Goal: Complete application form: Complete application form

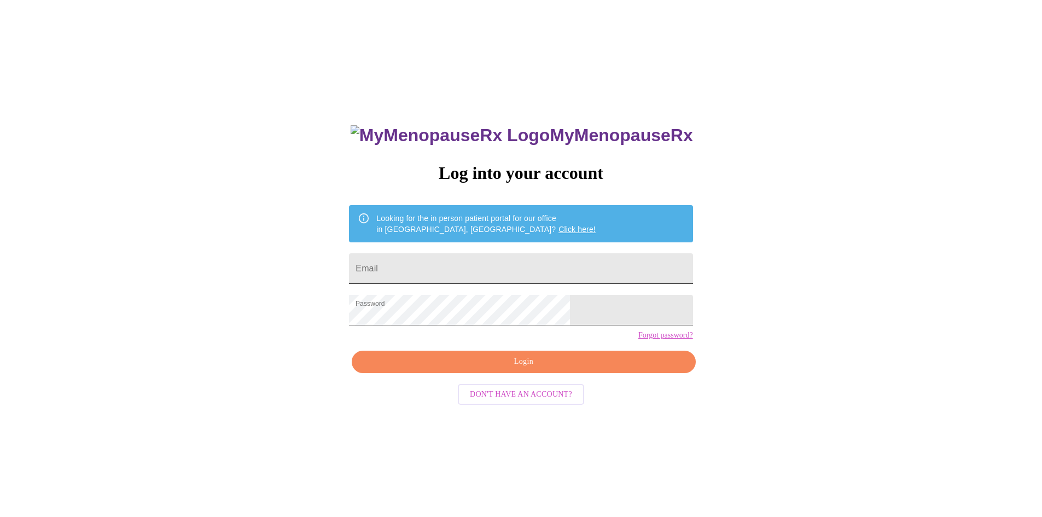
click at [474, 258] on input "Email" at bounding box center [520, 268] width 343 height 31
type input "mom2justinzakaryhunter@yahoo.com"
click at [454, 369] on span "Login" at bounding box center [523, 362] width 318 height 14
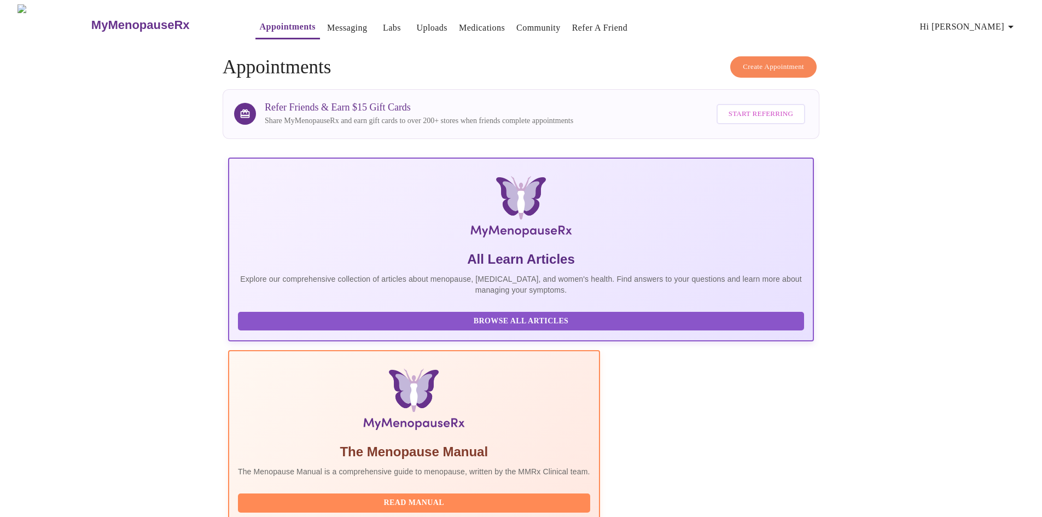
scroll to position [219, 0]
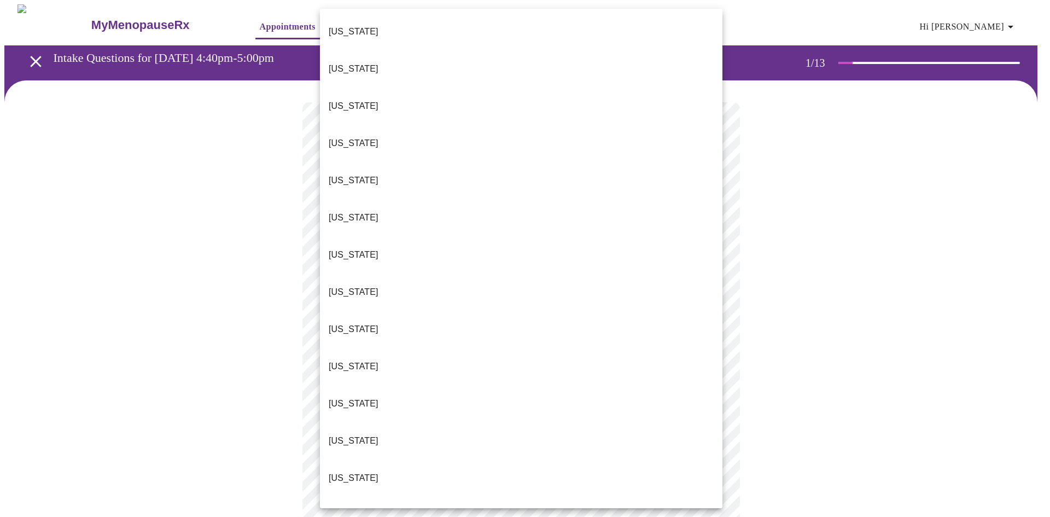
click at [394, 237] on body "MyMenopauseRx Appointments Messaging Labs Uploads Medications Community Refer a…" at bounding box center [524, 503] width 1041 height 999
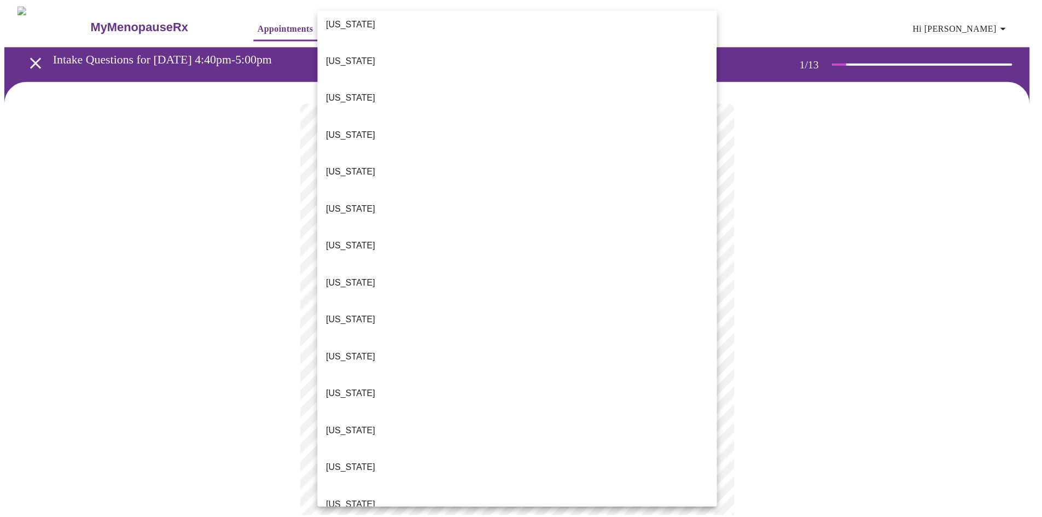
scroll to position [219, 0]
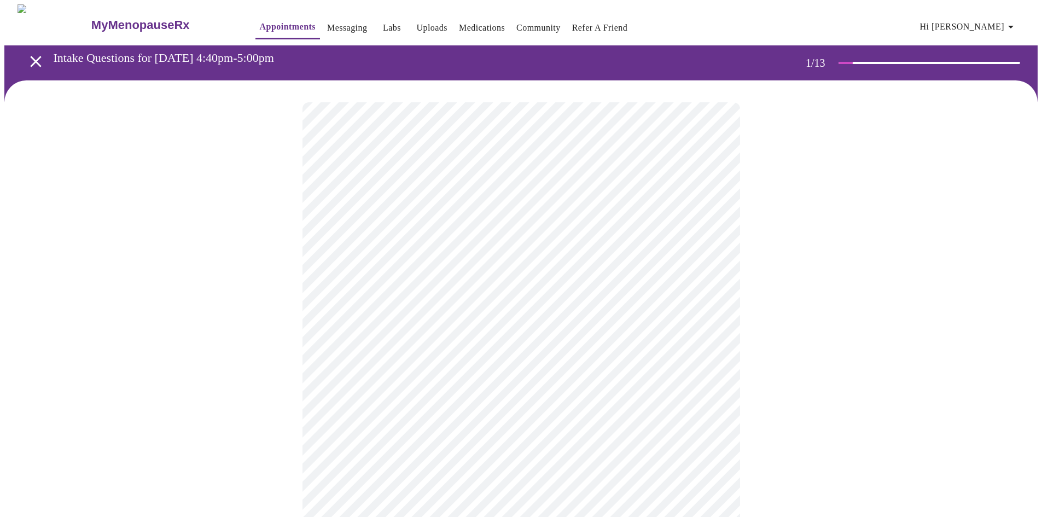
click at [387, 322] on body "MyMenopauseRx Appointments Messaging Labs Uploads Medications Community Refer a…" at bounding box center [520, 500] width 1033 height 993
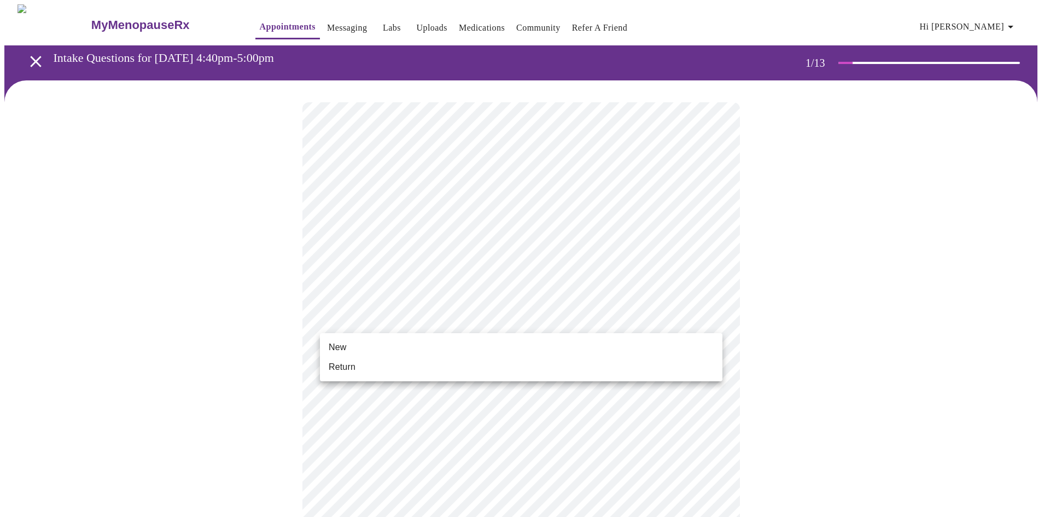
click at [369, 365] on li "Return" at bounding box center [521, 367] width 402 height 20
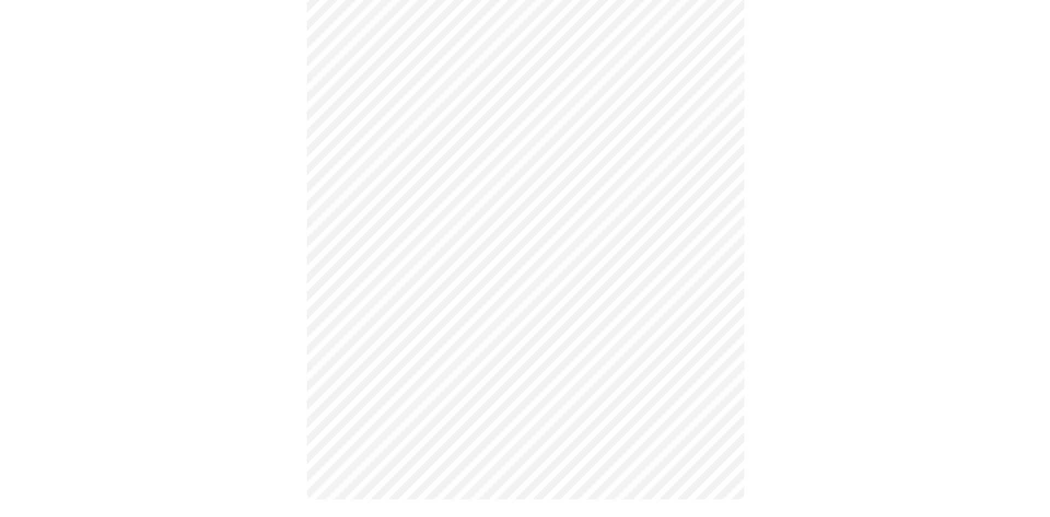
scroll to position [0, 0]
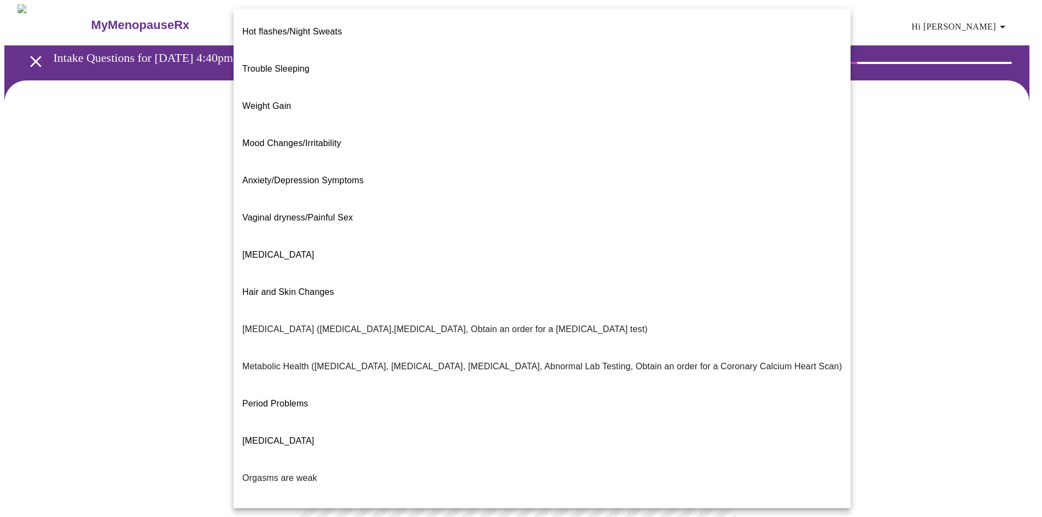
click at [392, 231] on body "MyMenopauseRx Appointments Messaging Labs Uploads Medications Community Refer a…" at bounding box center [520, 332] width 1033 height 657
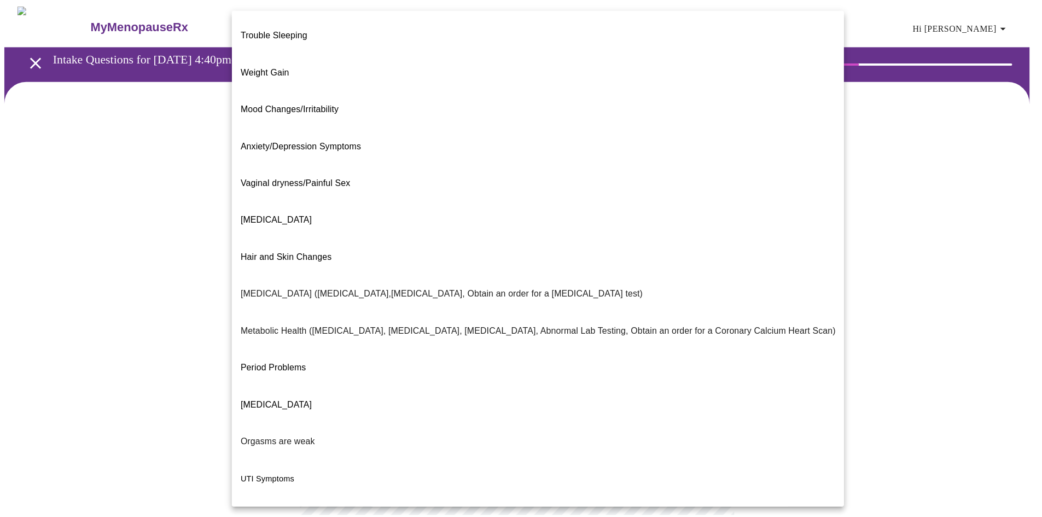
scroll to position [50, 0]
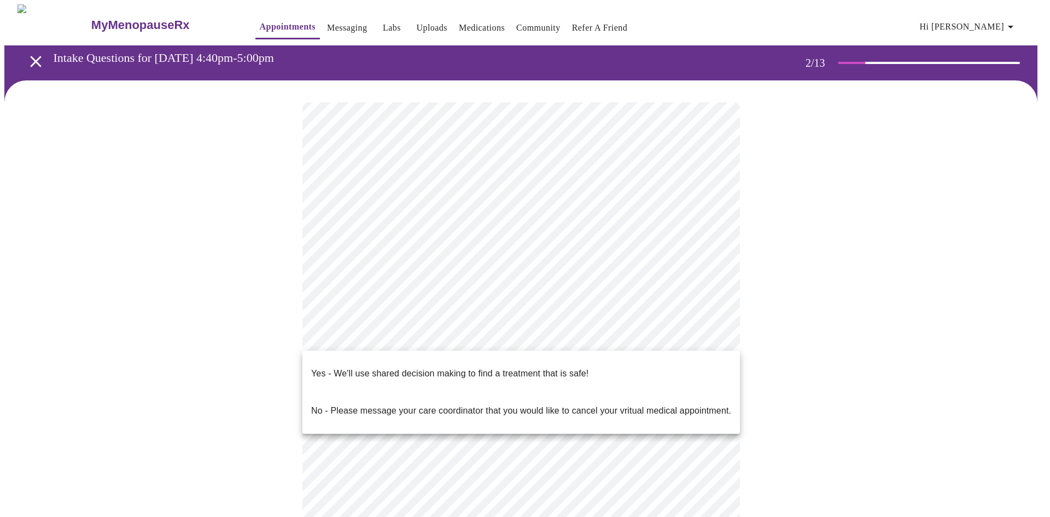
click at [386, 329] on body "MyMenopauseRx Appointments Messaging Labs Uploads Medications Community Refer a…" at bounding box center [524, 329] width 1041 height 651
click at [382, 368] on p "Yes - We'll use shared decision making to find a treatment that is safe!" at bounding box center [449, 373] width 277 height 13
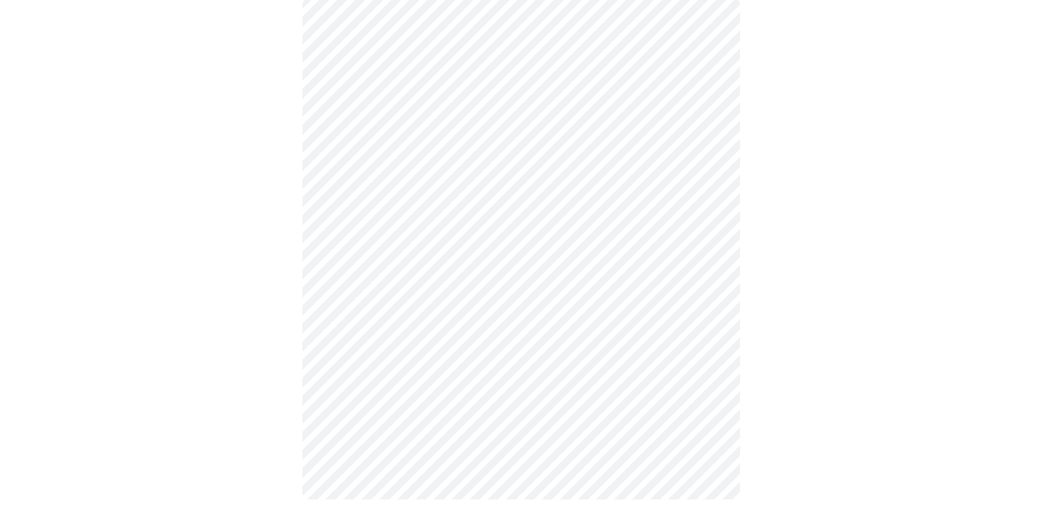
scroll to position [0, 0]
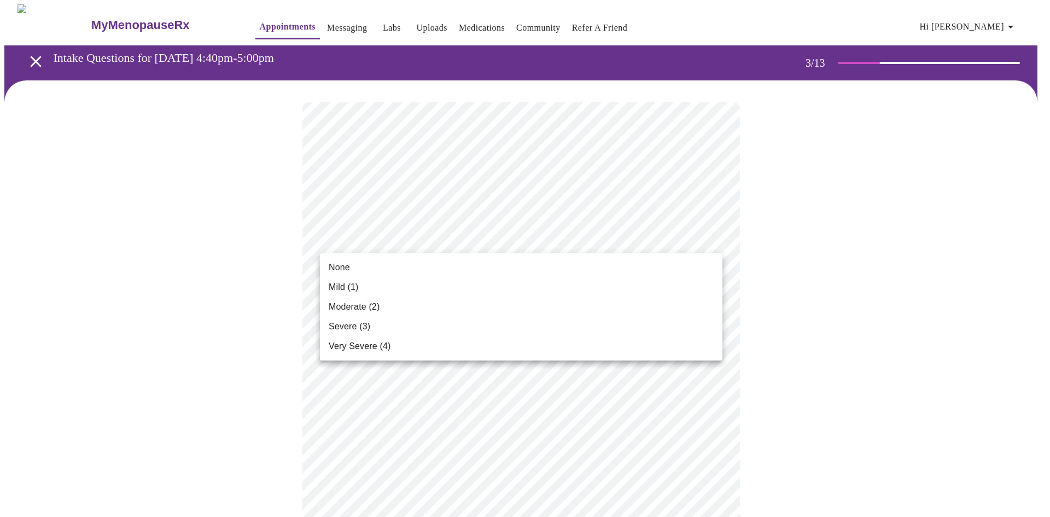
click at [357, 266] on li "None" at bounding box center [521, 268] width 402 height 20
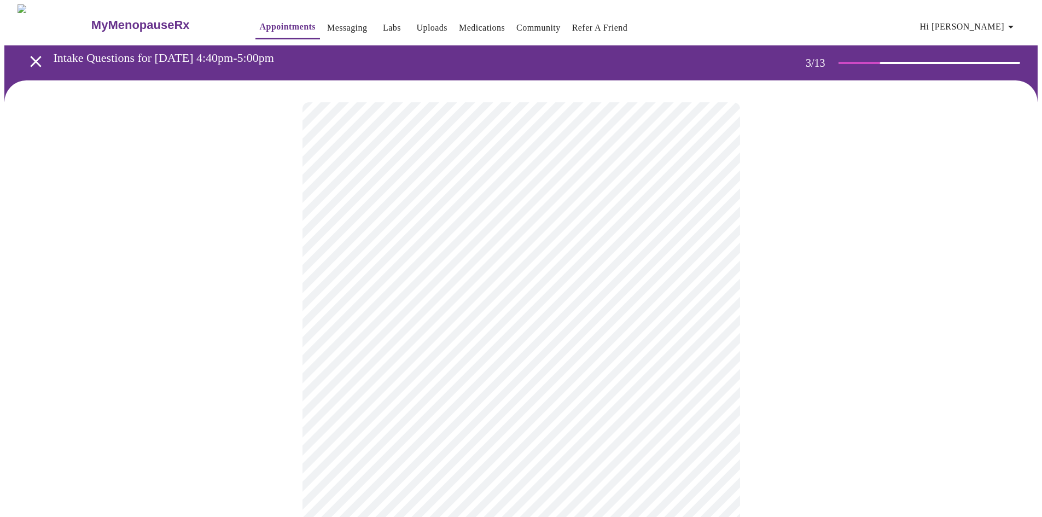
scroll to position [55, 0]
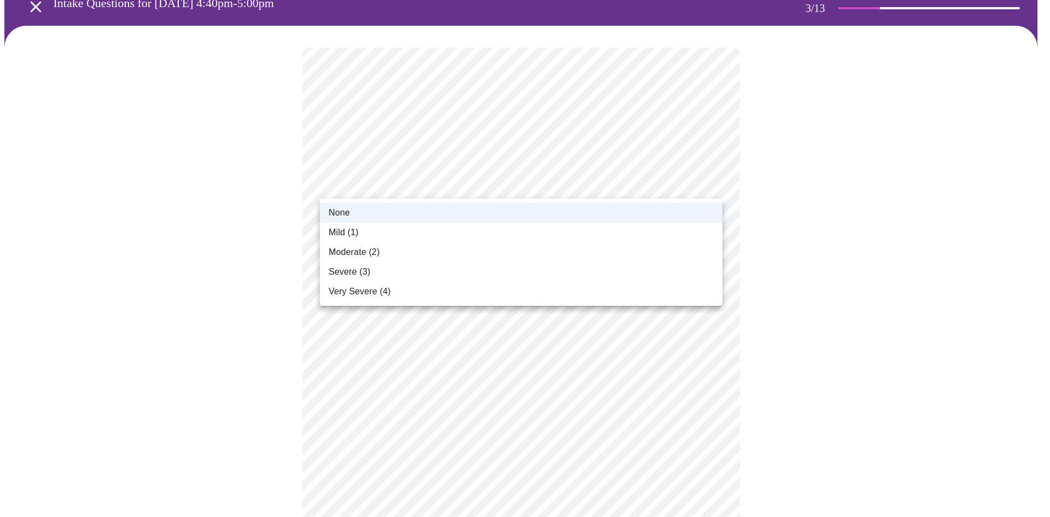
click at [359, 233] on span "Mild (1)" at bounding box center [344, 232] width 30 height 13
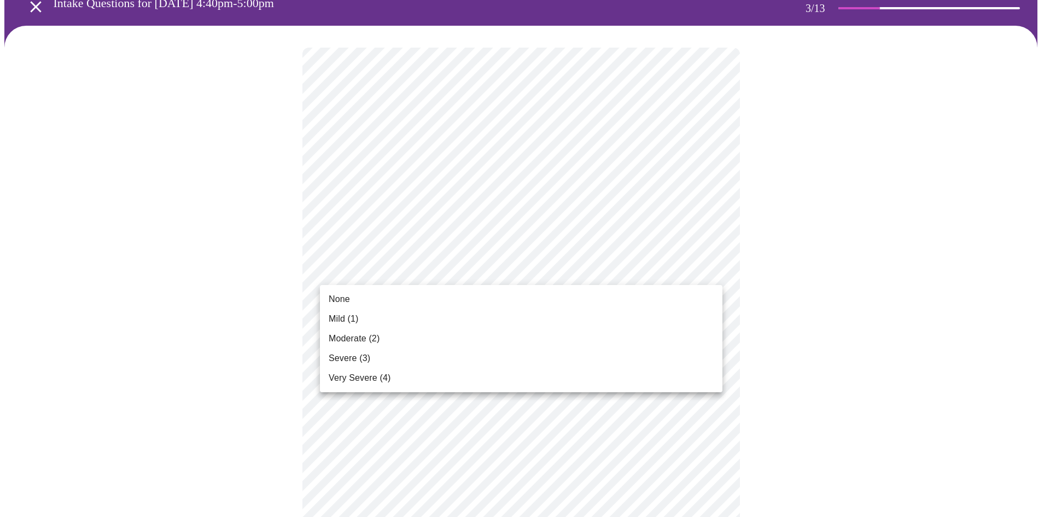
click at [367, 314] on li "Mild (1)" at bounding box center [521, 319] width 402 height 20
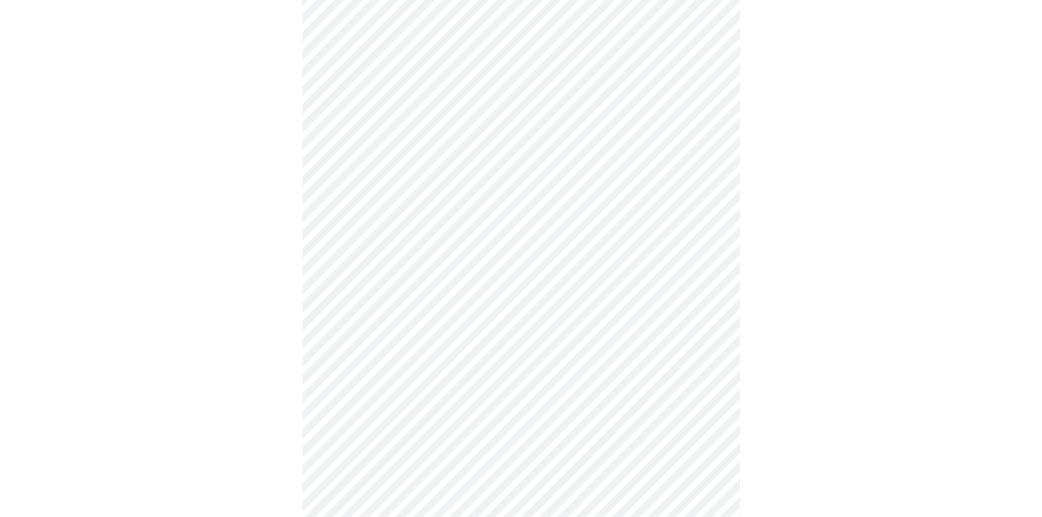
scroll to position [219, 0]
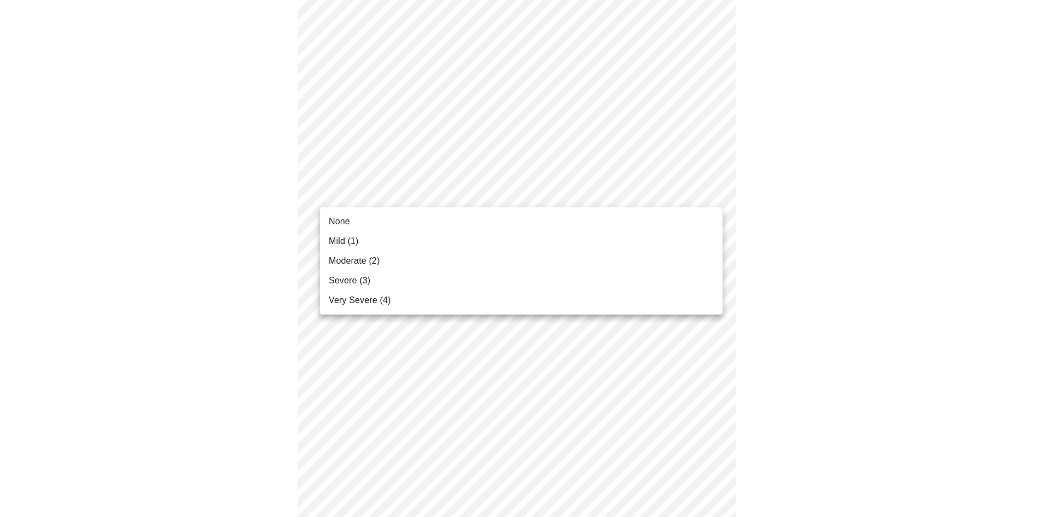
click at [387, 195] on body "MyMenopauseRx Appointments Messaging Labs Uploads Medications Community Refer a…" at bounding box center [520, 498] width 1033 height 1424
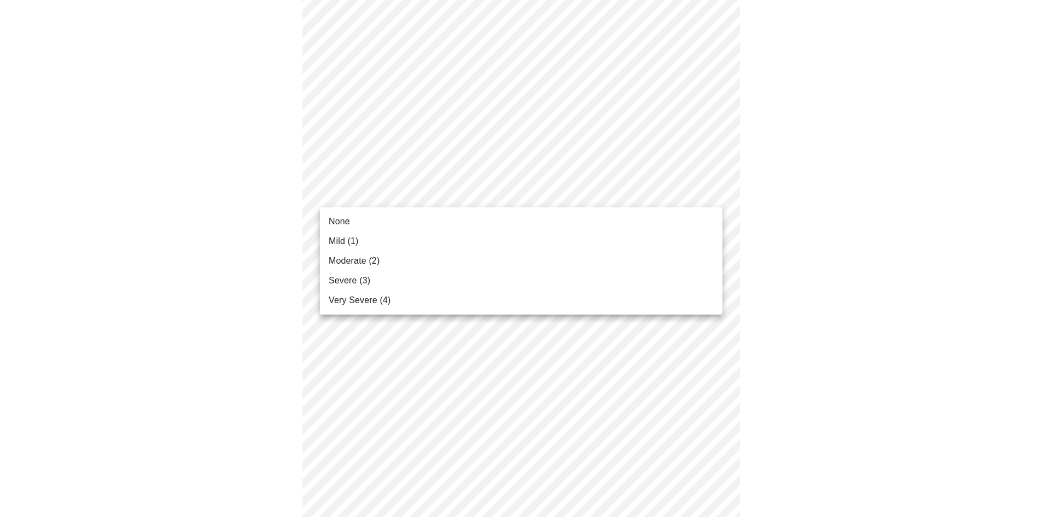
click at [375, 246] on li "Mild (1)" at bounding box center [521, 241] width 402 height 20
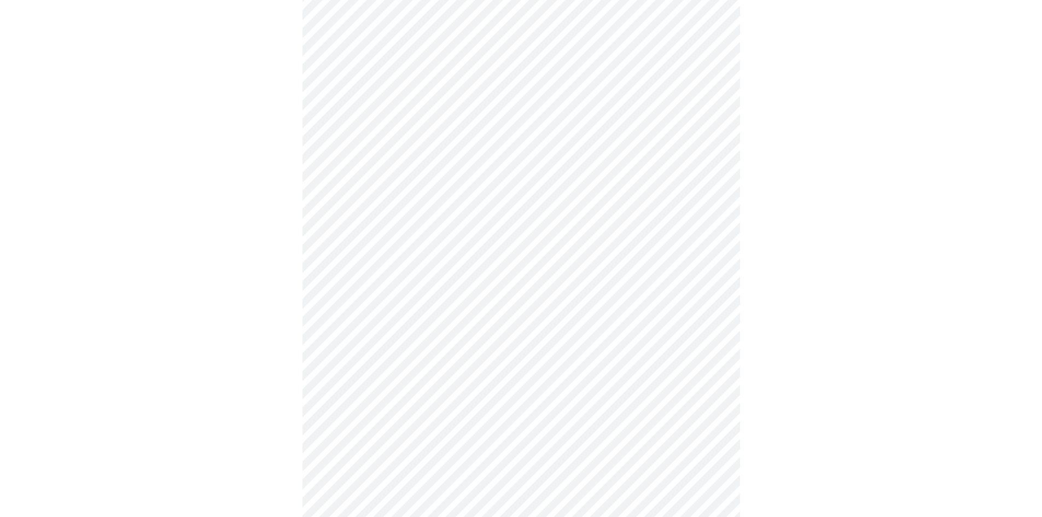
click at [374, 282] on body "MyMenopauseRx Appointments Messaging Labs Uploads Medications Community Refer a…" at bounding box center [520, 490] width 1033 height 1409
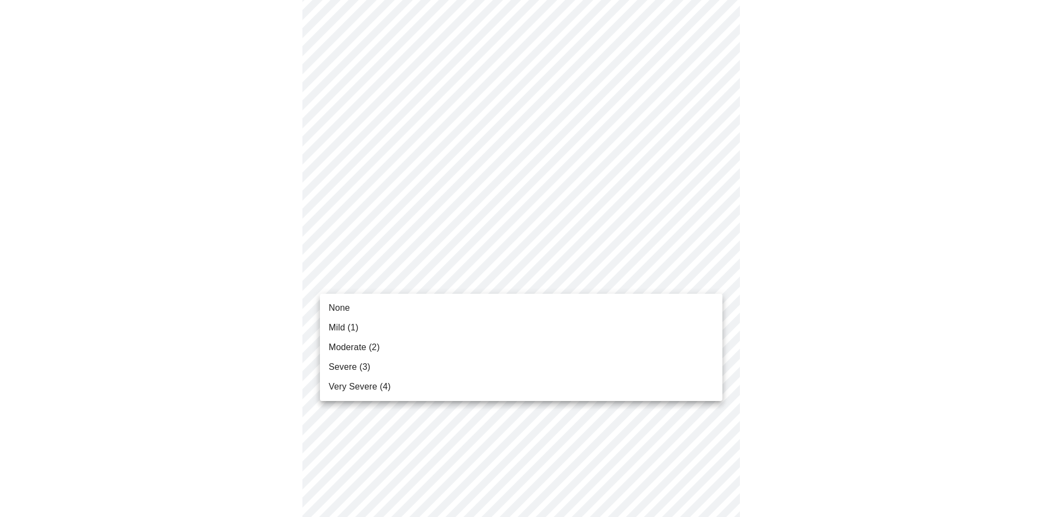
click at [344, 306] on span "None" at bounding box center [339, 307] width 21 height 13
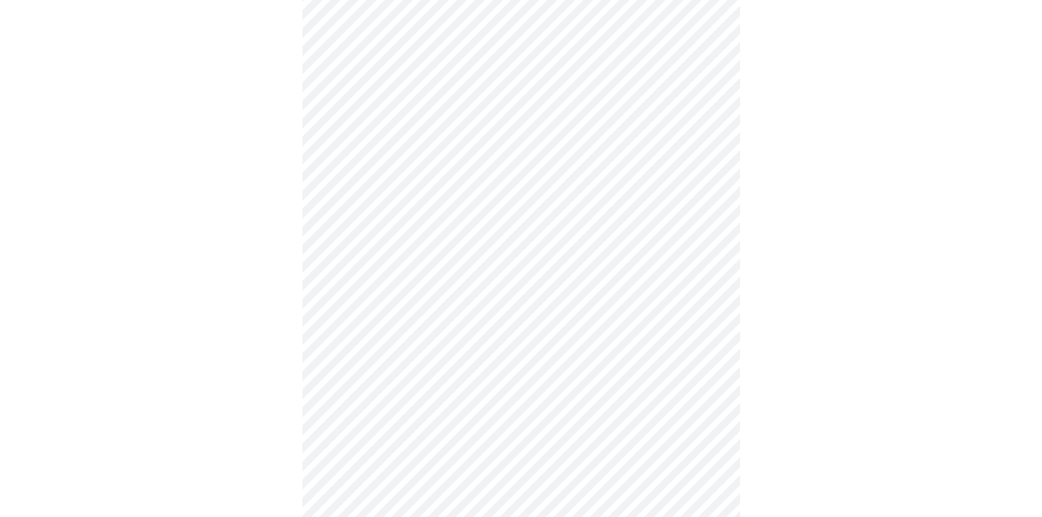
scroll to position [328, 0]
click at [355, 242] on body "MyMenopauseRx Appointments Messaging Labs Uploads Medications Community Refer a…" at bounding box center [520, 372] width 1033 height 1393
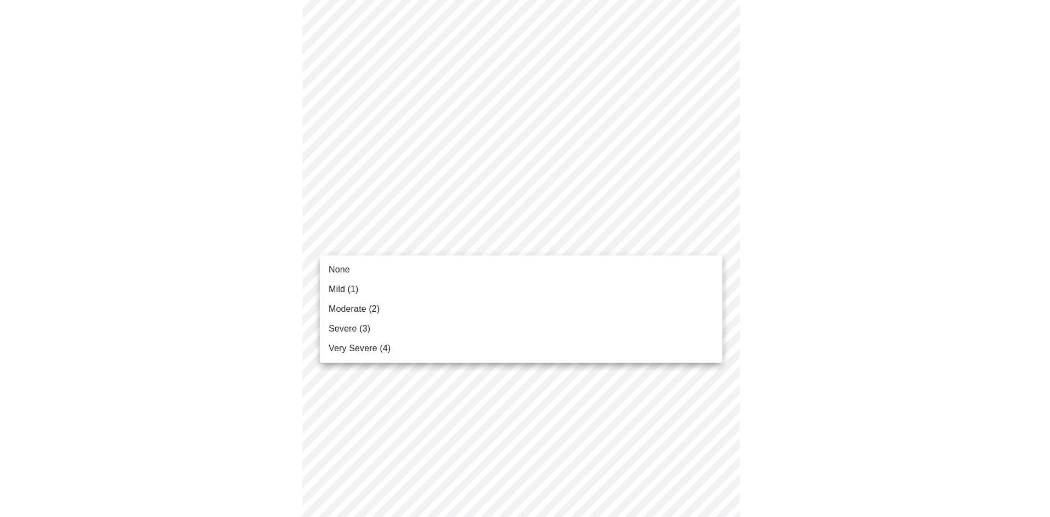
click at [358, 283] on span "Mild (1)" at bounding box center [344, 289] width 30 height 13
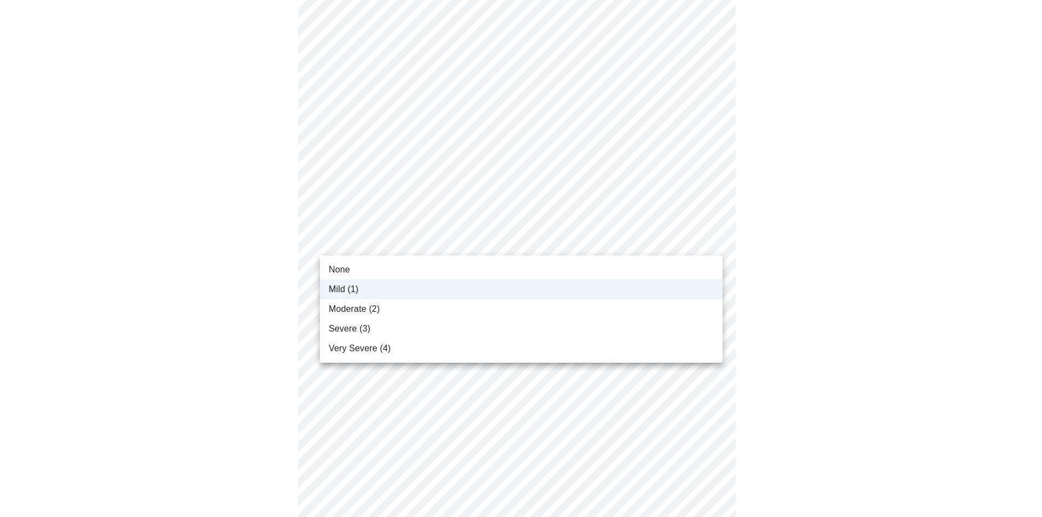
click at [358, 249] on body "MyMenopauseRx Appointments Messaging Labs Uploads Medications Community Refer a…" at bounding box center [520, 365] width 1033 height 1378
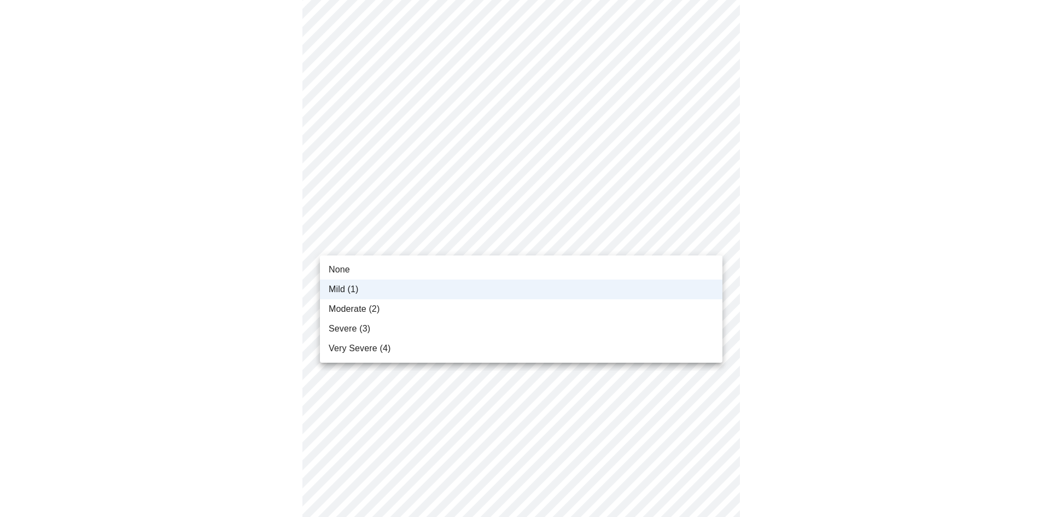
click at [345, 272] on span "None" at bounding box center [339, 269] width 21 height 13
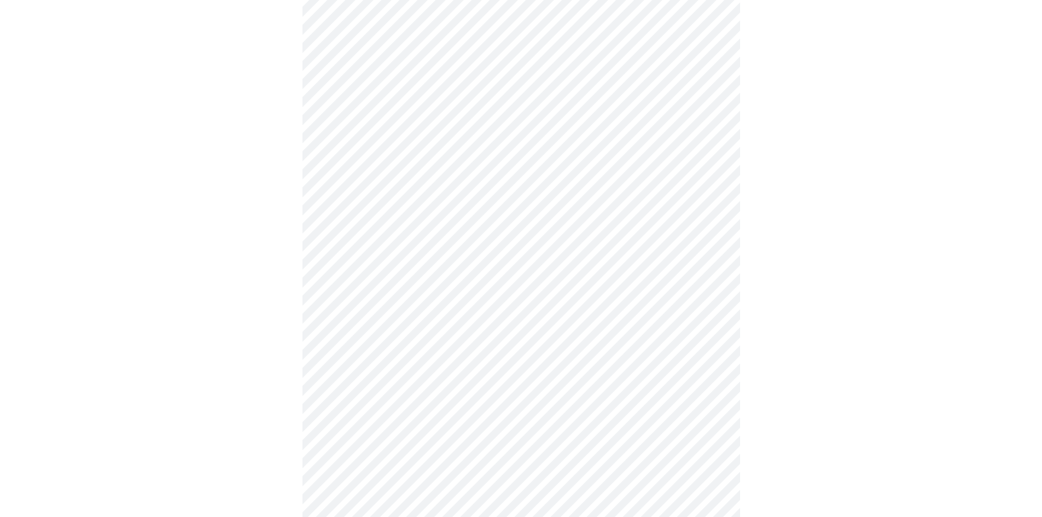
scroll to position [437, 0]
click at [342, 131] on body "MyMenopauseRx Appointments Messaging Labs Uploads Medications Community Refer a…" at bounding box center [520, 256] width 1033 height 1378
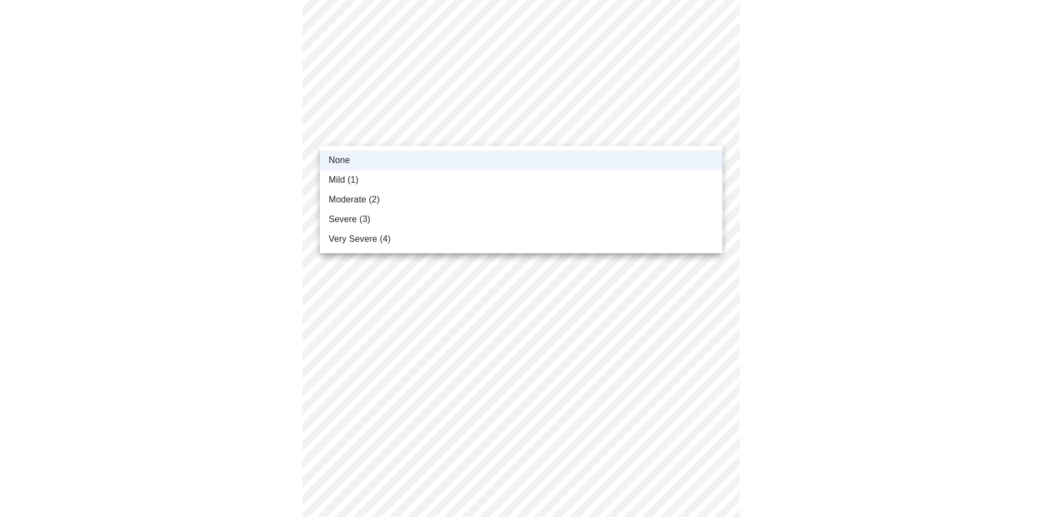
click at [351, 179] on span "Mild (1)" at bounding box center [344, 179] width 30 height 13
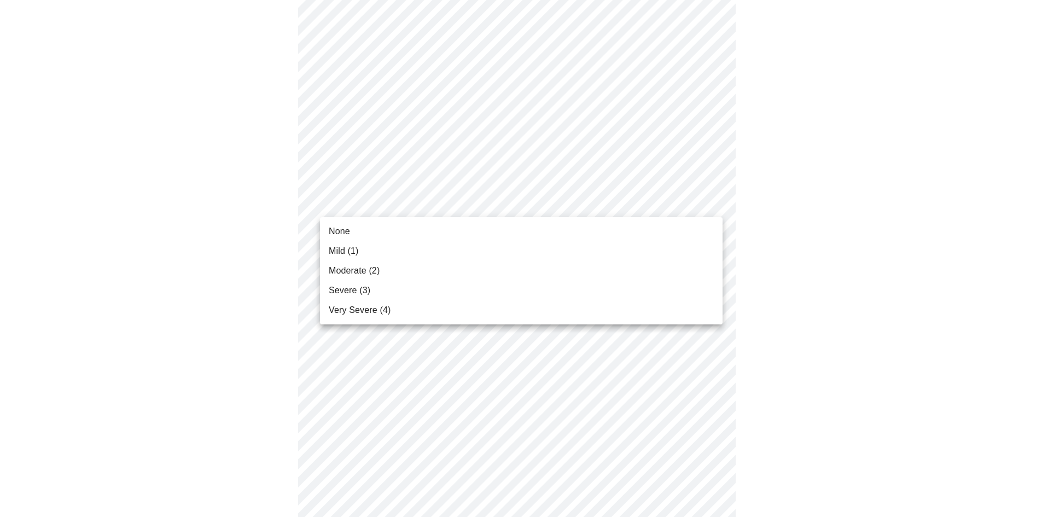
click at [359, 204] on body "MyMenopauseRx Appointments Messaging Labs Uploads Medications Community Refer a…" at bounding box center [520, 256] width 1033 height 1378
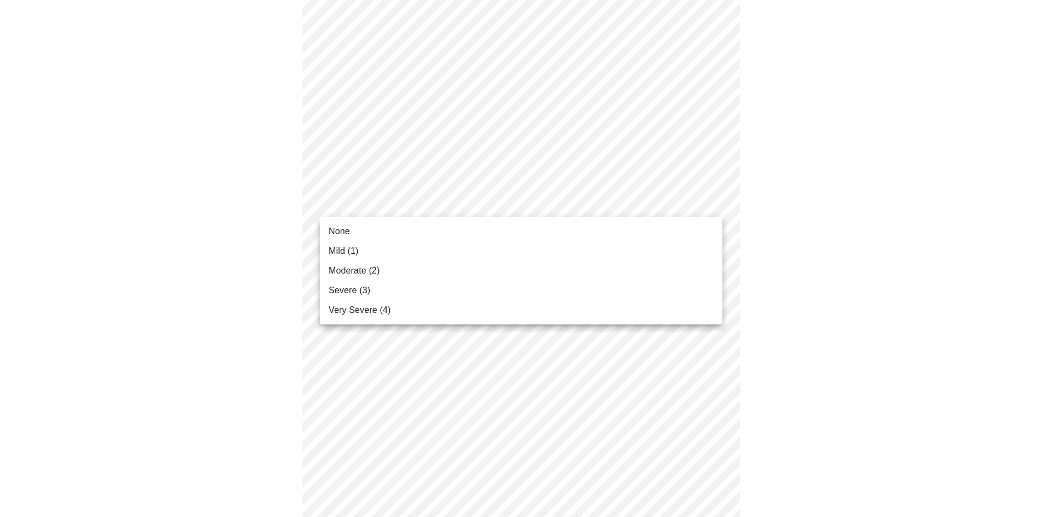
click at [359, 248] on li "Mild (1)" at bounding box center [521, 251] width 402 height 20
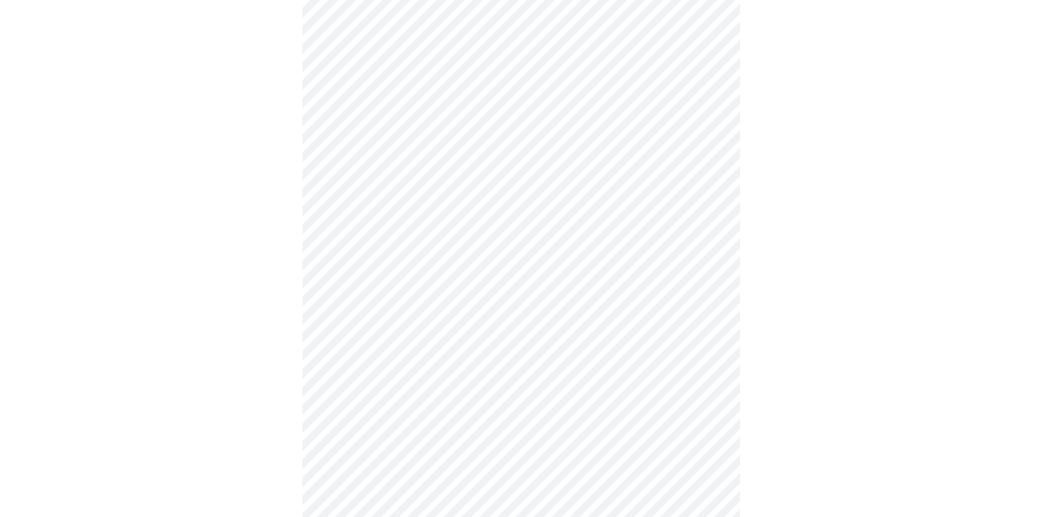
scroll to position [547, 0]
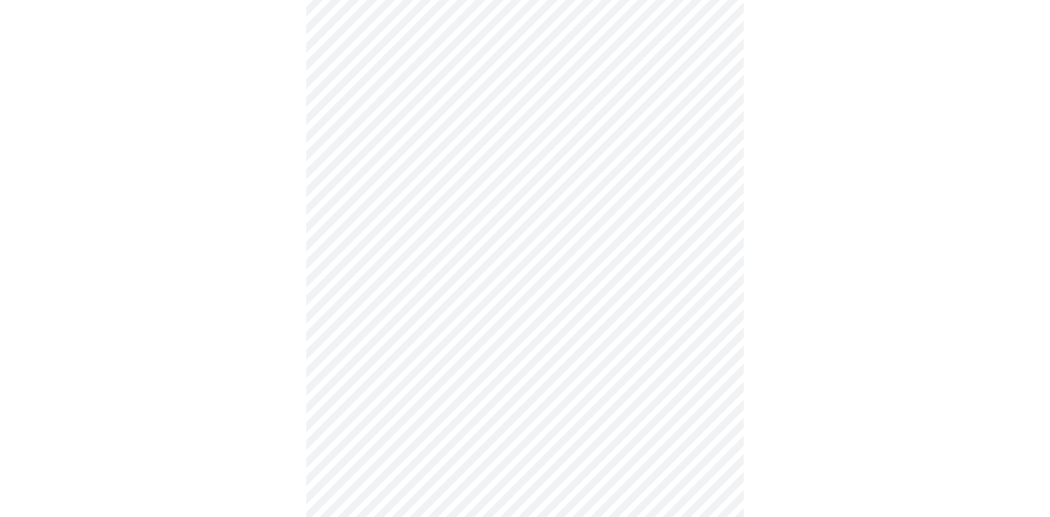
click at [423, 179] on body "MyMenopauseRx Appointments Messaging Labs Uploads Medications Community Refer a…" at bounding box center [524, 139] width 1041 height 1363
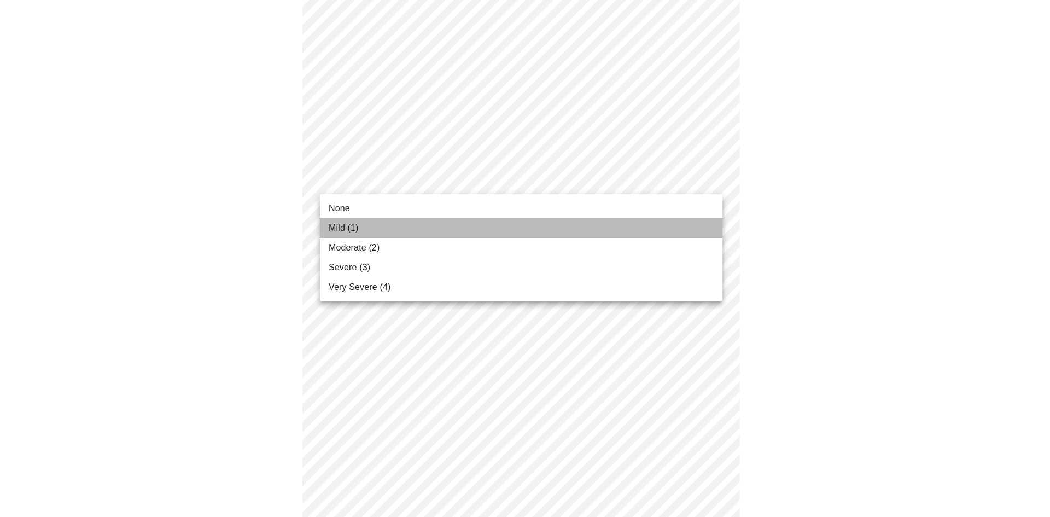
click at [412, 223] on li "Mild (1)" at bounding box center [521, 228] width 402 height 20
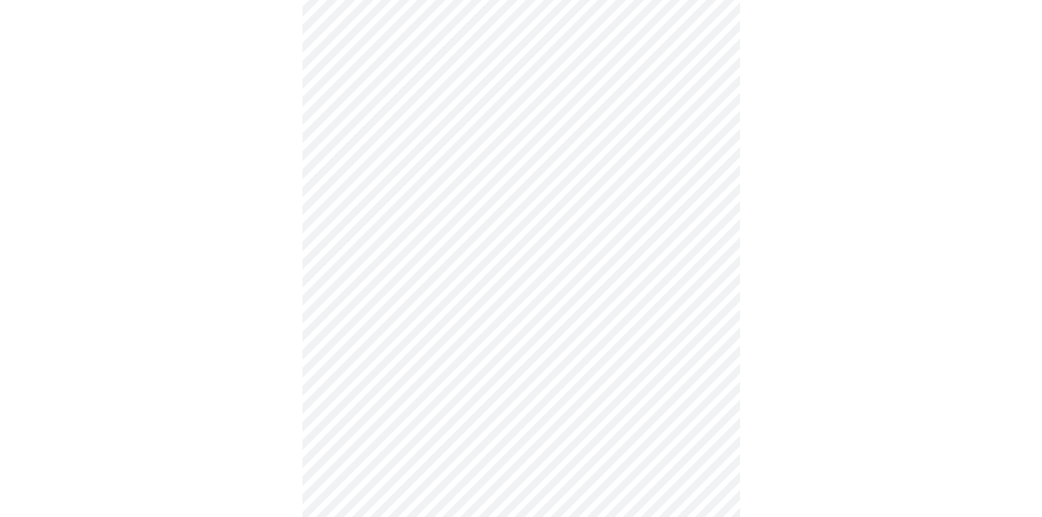
click at [405, 271] on body "MyMenopauseRx Appointments Messaging Labs Uploads Medications Community Refer a…" at bounding box center [520, 131] width 1033 height 1347
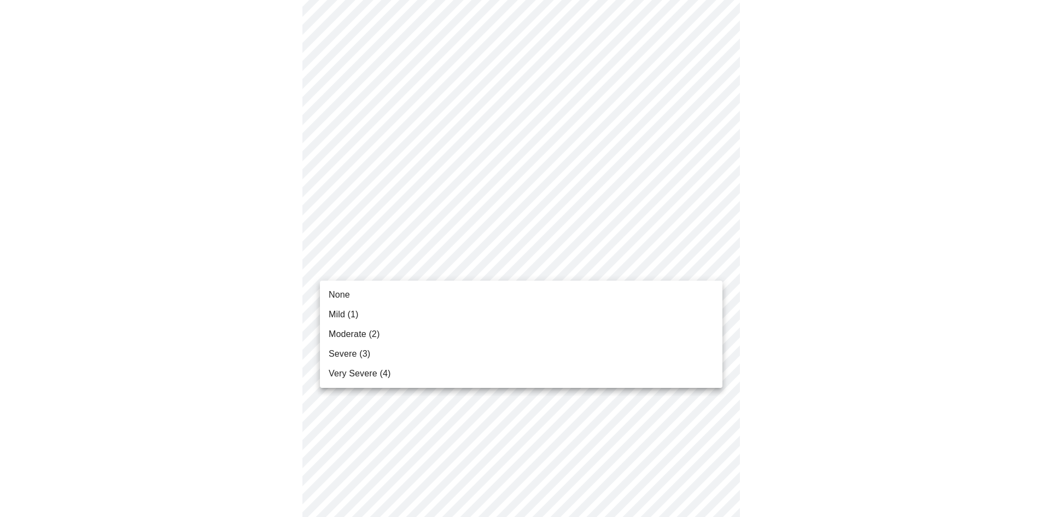
click at [390, 313] on li "Mild (1)" at bounding box center [521, 315] width 402 height 20
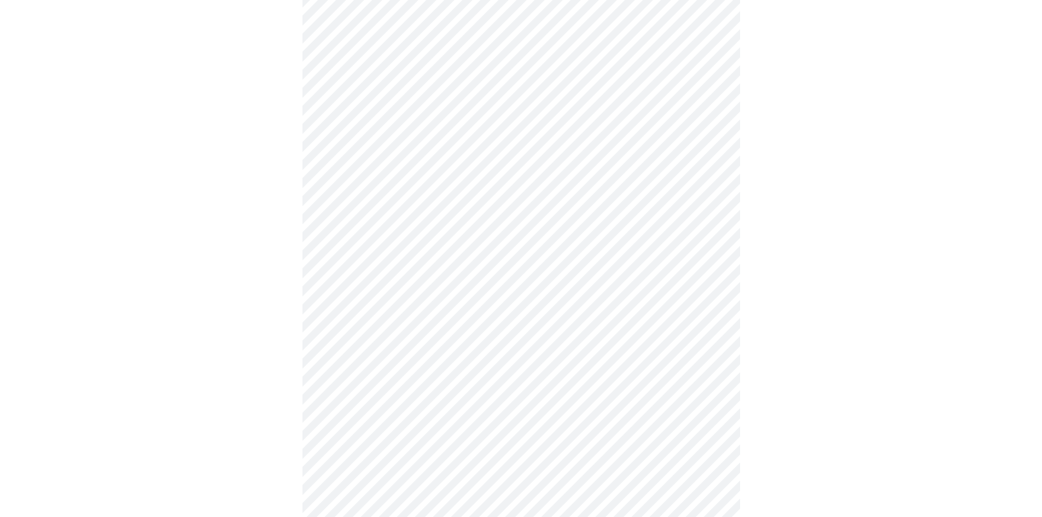
scroll to position [711, 0]
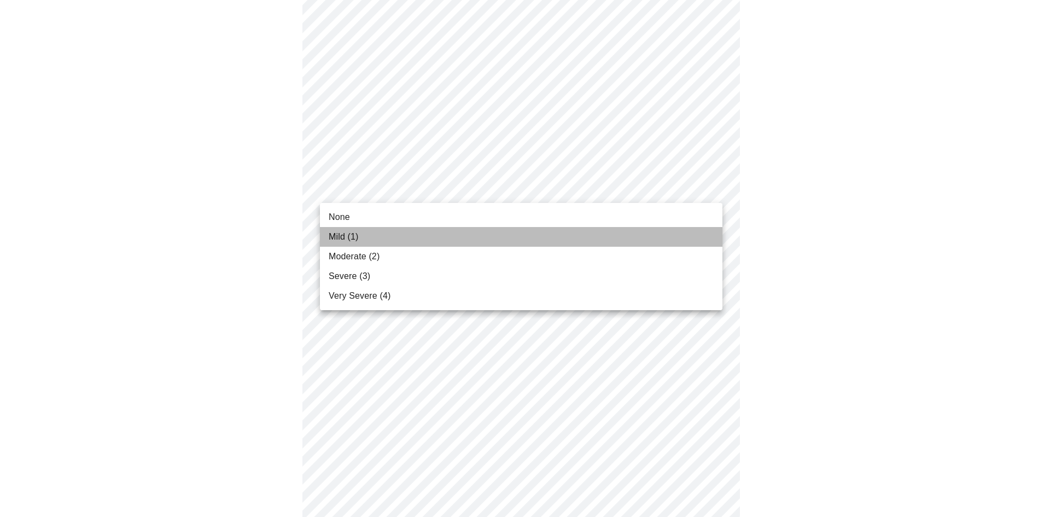
click at [375, 238] on li "Mild (1)" at bounding box center [521, 237] width 402 height 20
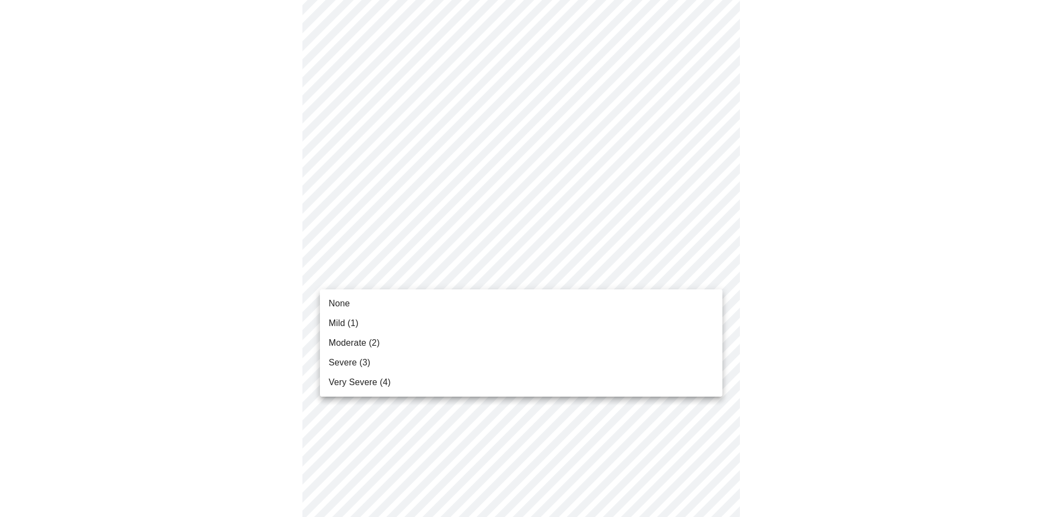
click at [369, 323] on li "Mild (1)" at bounding box center [521, 323] width 402 height 20
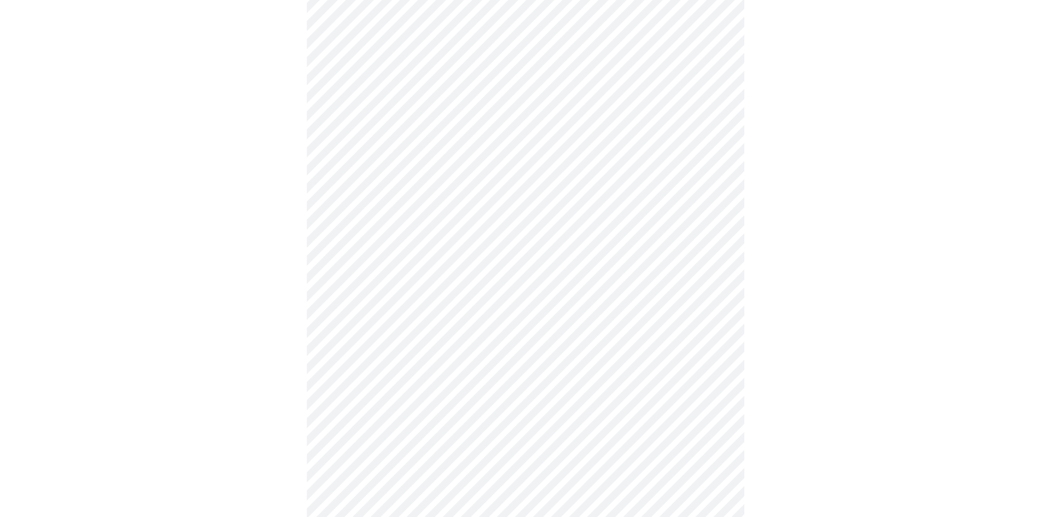
scroll to position [785, 0]
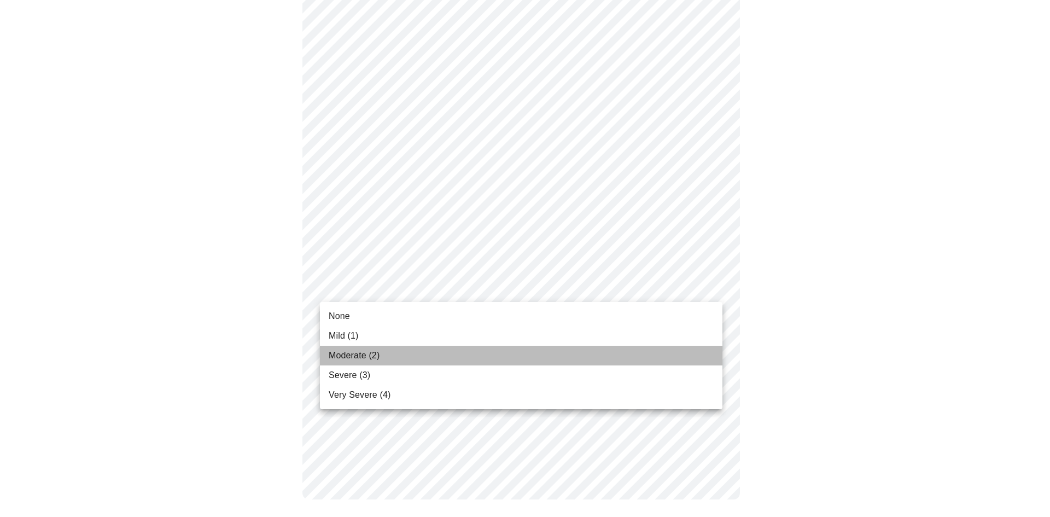
click at [364, 360] on span "Moderate (2)" at bounding box center [354, 355] width 51 height 13
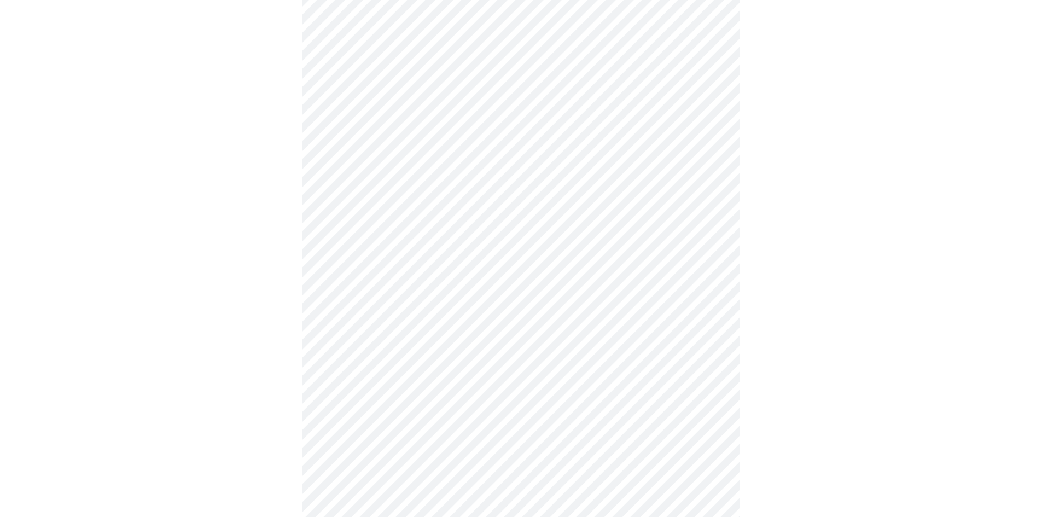
scroll to position [273, 0]
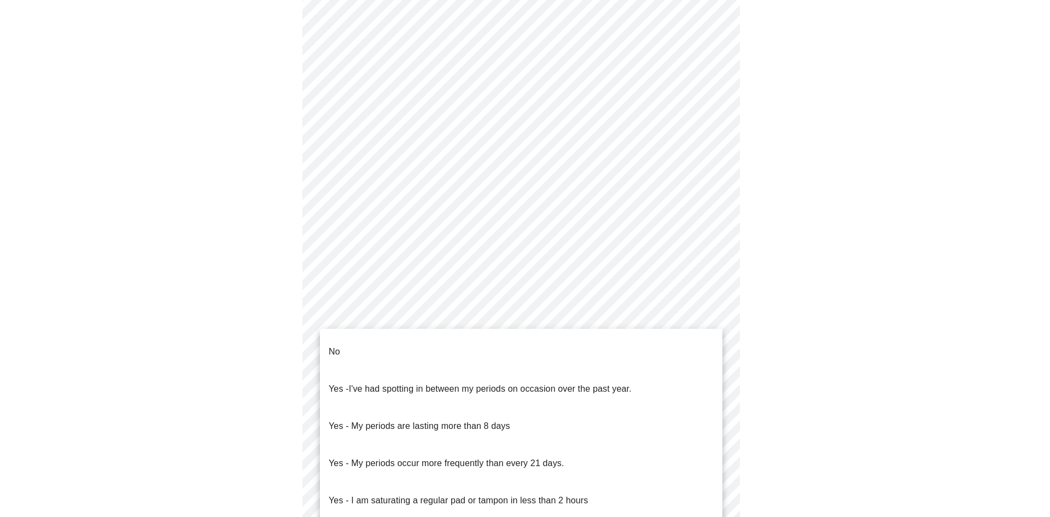
click at [412, 348] on body "MyMenopauseRx Appointments Messaging Labs Uploads Medications Community Refer a…" at bounding box center [524, 248] width 1041 height 1035
click at [372, 350] on li "No" at bounding box center [521, 351] width 402 height 37
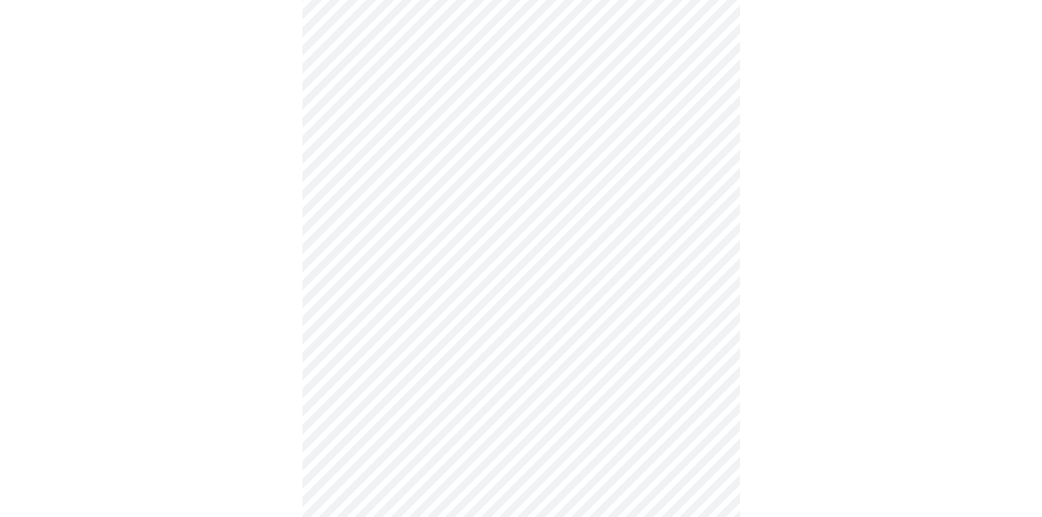
scroll to position [437, 0]
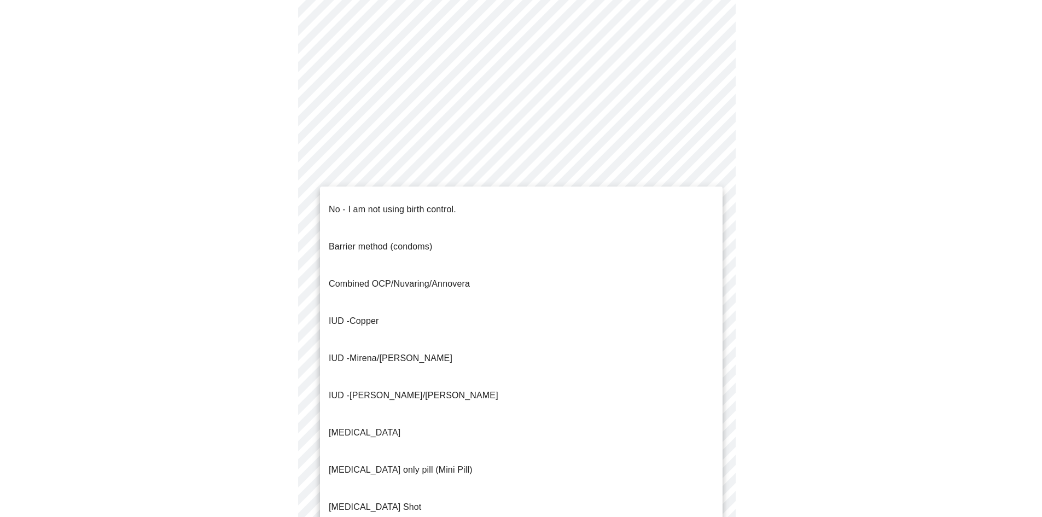
click at [410, 267] on body "MyMenopauseRx Appointments Messaging Labs Uploads Medications Community Refer a…" at bounding box center [520, 81] width 1033 height 1029
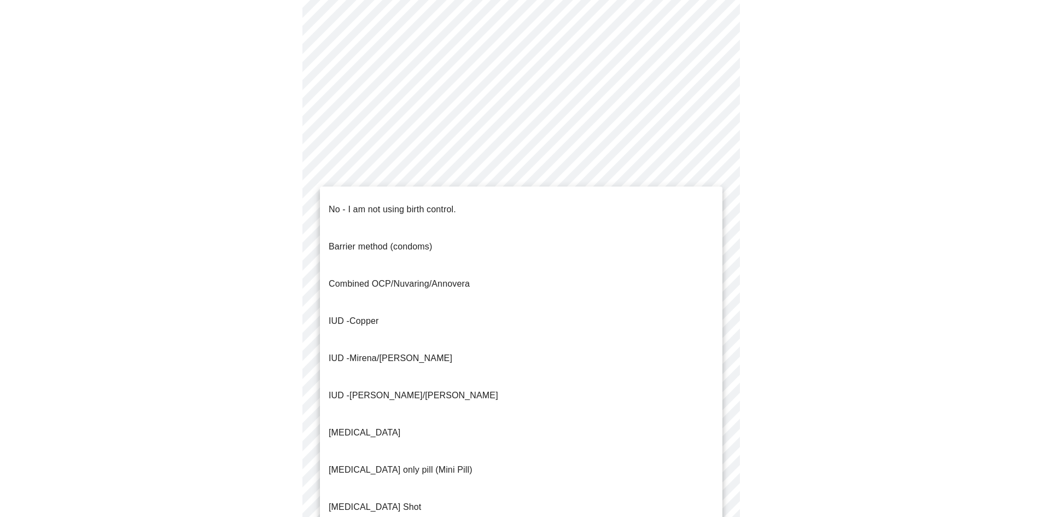
click at [374, 206] on p "No - I am not using birth control." at bounding box center [392, 209] width 127 height 13
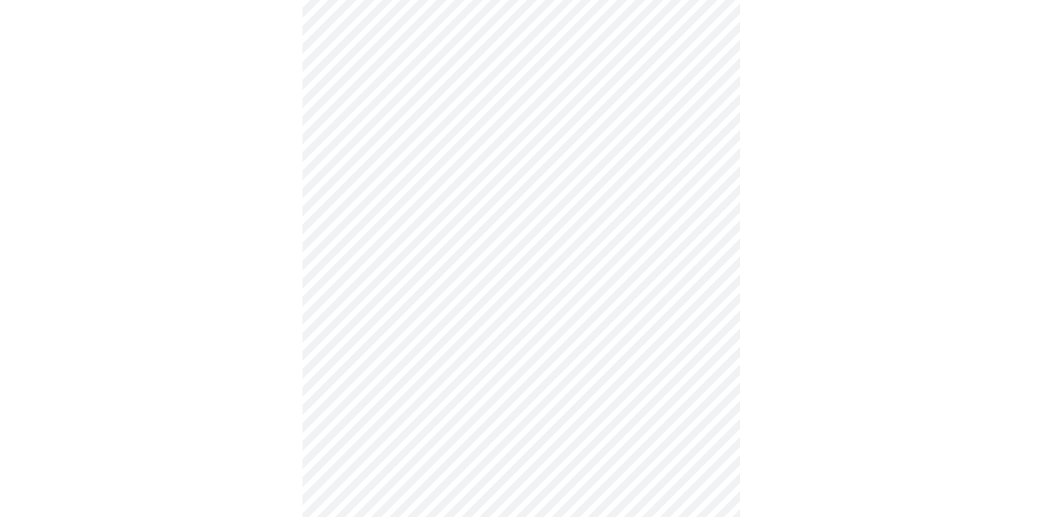
click at [383, 339] on body "MyMenopauseRx Appointments Messaging Labs Uploads Medications Community Refer a…" at bounding box center [520, 78] width 1033 height 1022
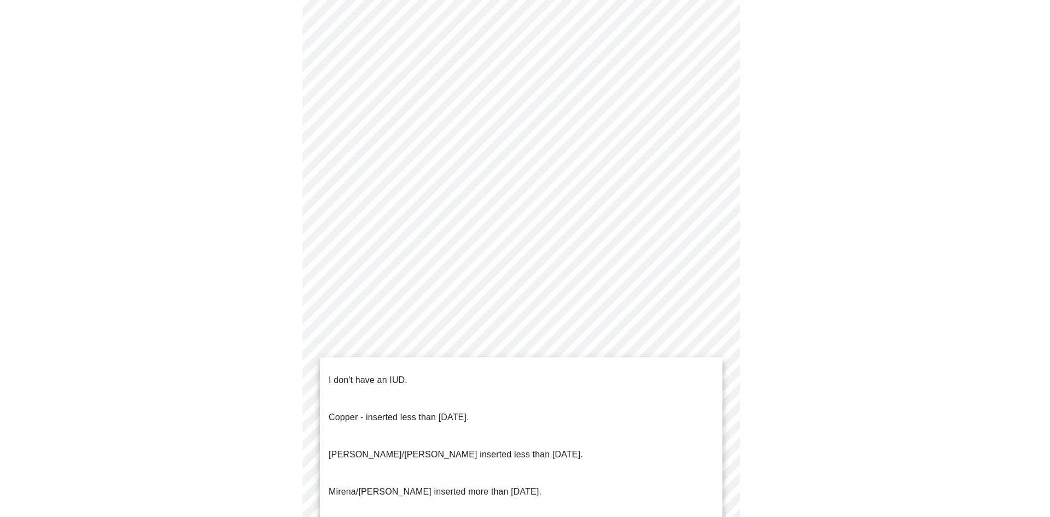
click at [380, 374] on p "I don't have an IUD." at bounding box center [368, 380] width 79 height 13
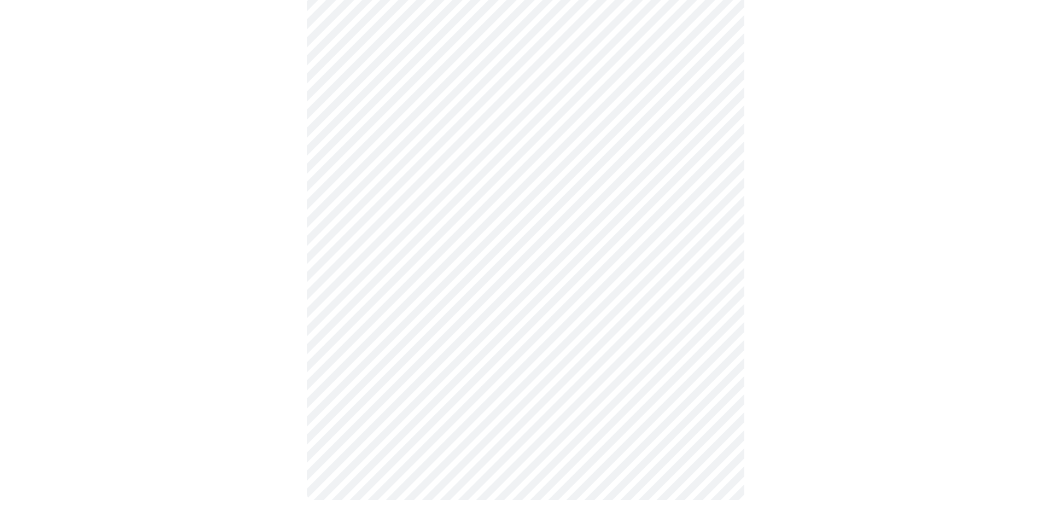
scroll to position [499, 0]
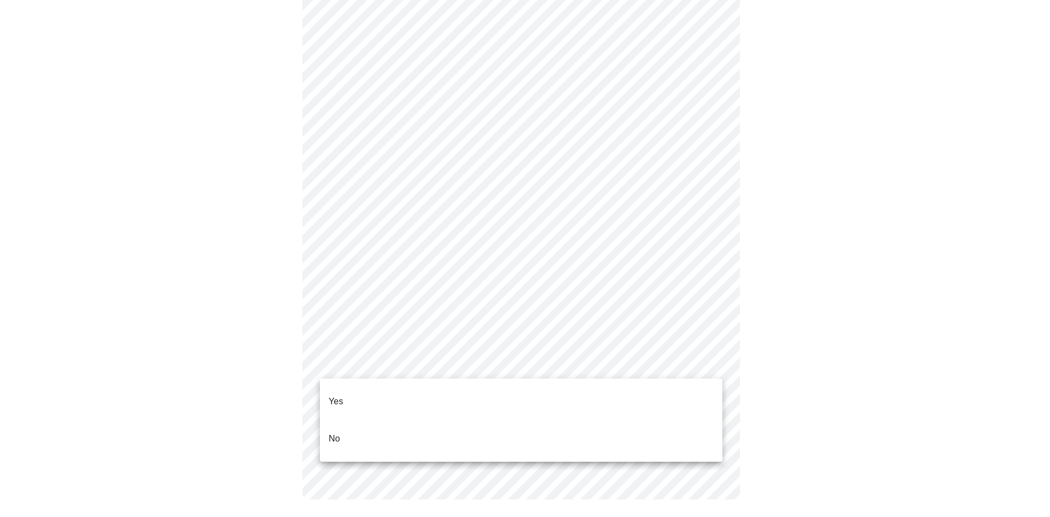
click at [386, 363] on body "MyMenopauseRx Appointments Messaging Labs Uploads Medications Community Refer a…" at bounding box center [524, 14] width 1041 height 1016
click at [369, 394] on li "Yes" at bounding box center [521, 401] width 402 height 37
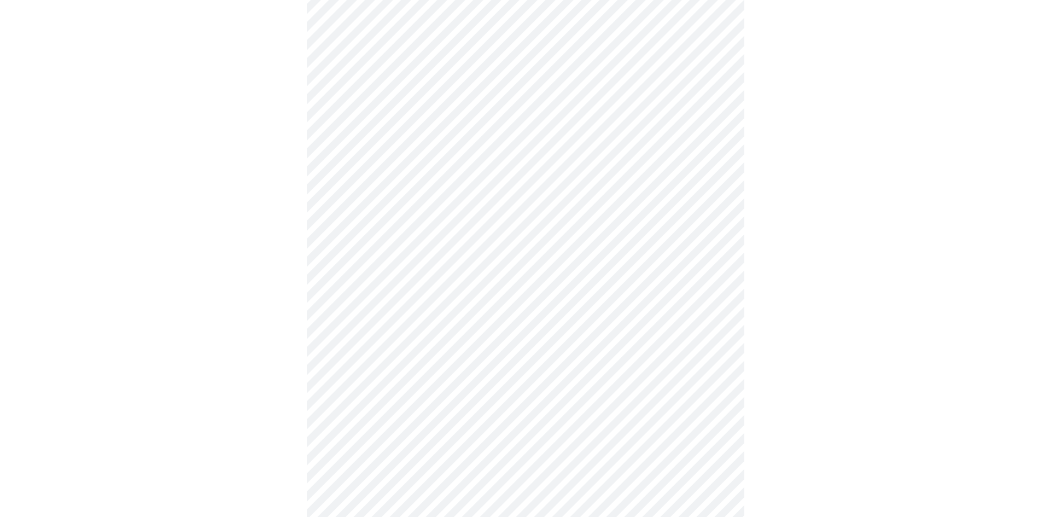
scroll to position [2967, 0]
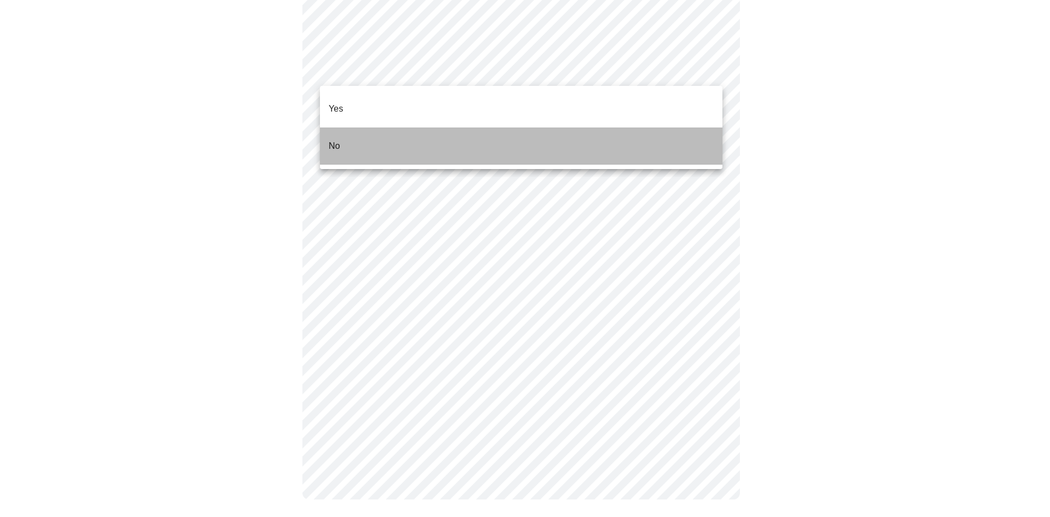
click at [392, 129] on li "No" at bounding box center [521, 145] width 402 height 37
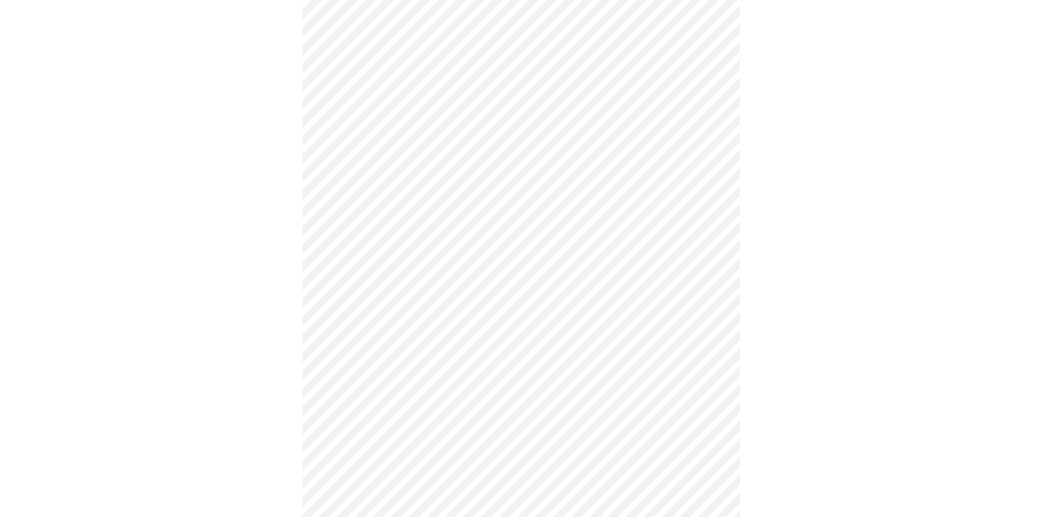
scroll to position [329, 0]
